Goal: Transaction & Acquisition: Download file/media

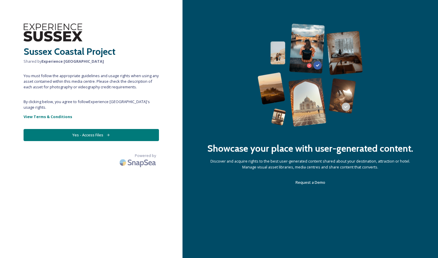
click at [39, 82] on span "You must follow the appropriate guidelines and usage rights when using any asse…" at bounding box center [91, 81] width 135 height 17
click at [84, 130] on button "Yes - Access Files" at bounding box center [91, 135] width 135 height 12
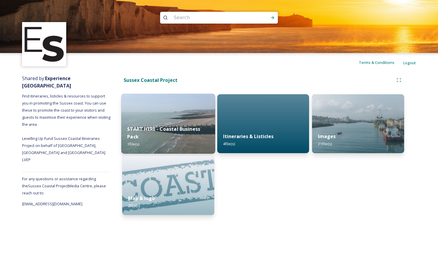
click at [152, 121] on div "START HERE - Coastal Business Pack 1 file(s)" at bounding box center [168, 136] width 94 height 34
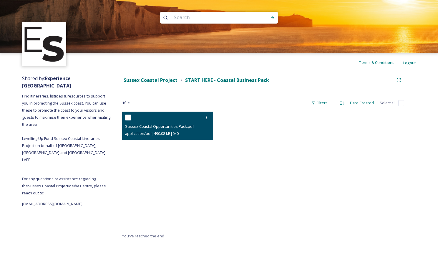
click at [160, 124] on span "Sussex Coastal Opportunities Pack.pdf" at bounding box center [159, 126] width 69 height 5
click at [209, 118] on div at bounding box center [206, 117] width 11 height 11
click at [203, 129] on span "View File" at bounding box center [197, 130] width 15 height 6
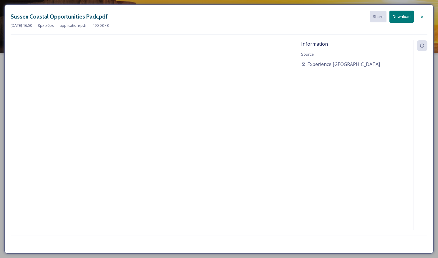
click at [420, 16] on icon at bounding box center [422, 16] width 5 height 5
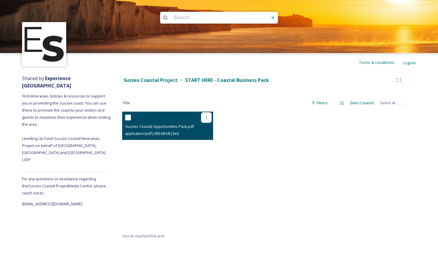
click at [208, 115] on div at bounding box center [206, 117] width 11 height 11
click at [193, 132] on span "View File" at bounding box center [197, 130] width 15 height 6
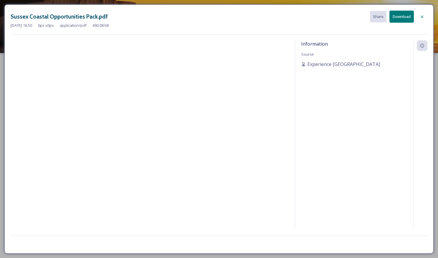
click at [424, 18] on icon at bounding box center [422, 16] width 5 height 5
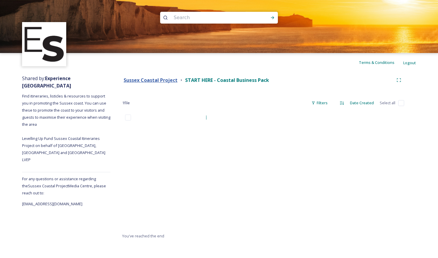
click at [164, 79] on strong "Sussex Coastal Project" at bounding box center [151, 80] width 54 height 6
